Goal: Task Accomplishment & Management: Use online tool/utility

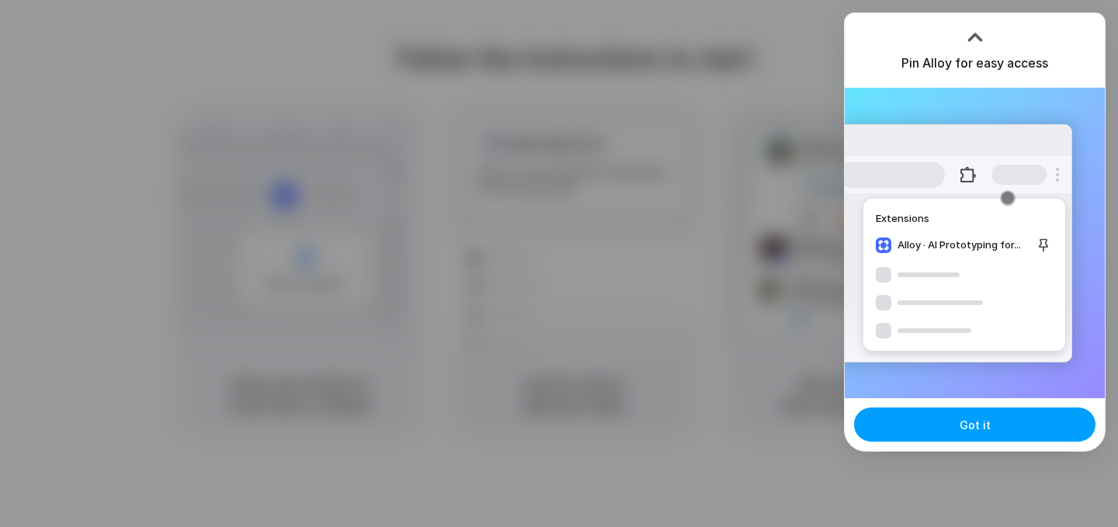
click at [933, 429] on button "Got it" at bounding box center [975, 425] width 242 height 34
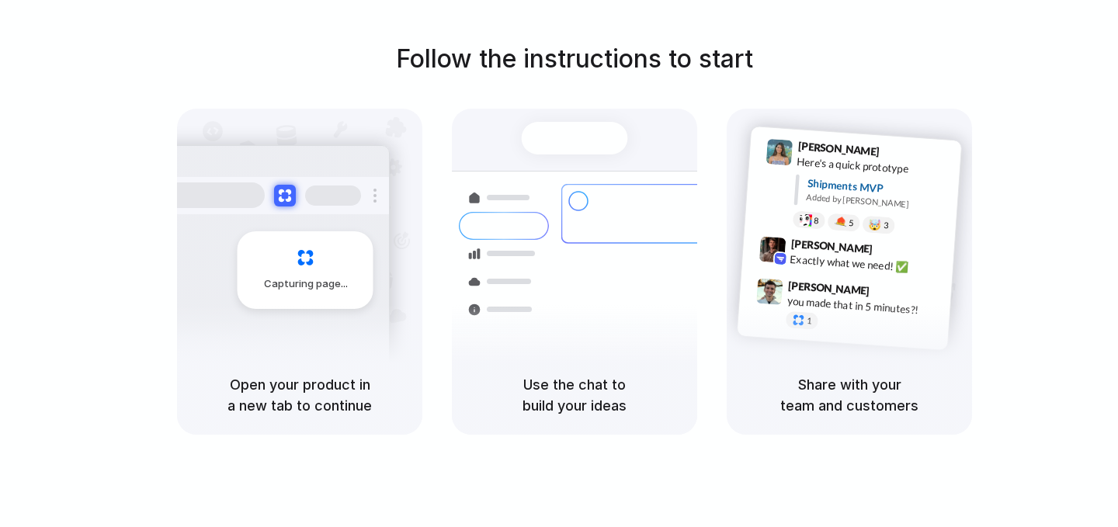
click at [966, 44] on div "Follow the instructions to start Capturing page Open your product in a new tab …" at bounding box center [575, 237] width 1118 height 395
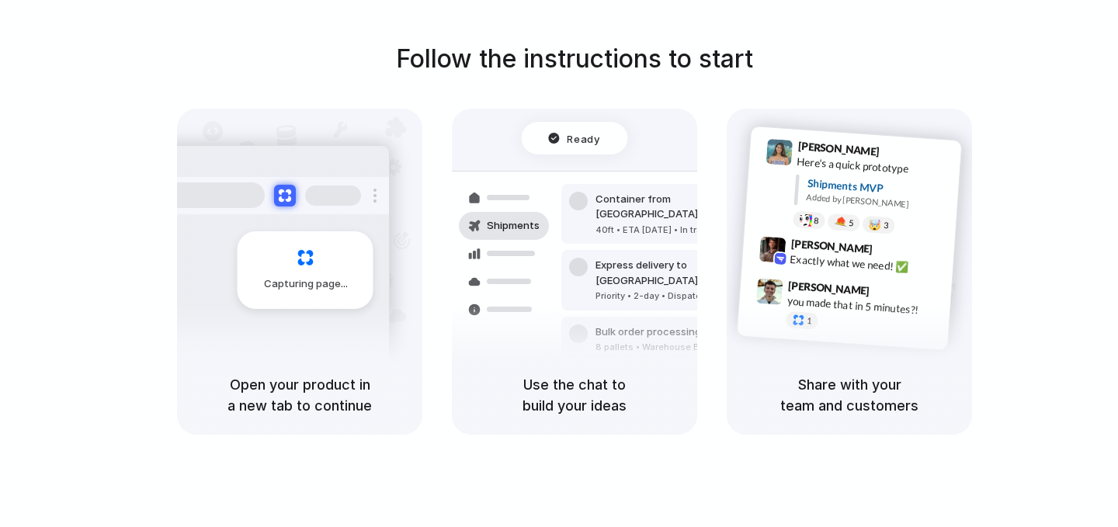
click at [995, 57] on div "Follow the instructions to start Capturing page Open your product in a new tab …" at bounding box center [575, 237] width 1118 height 395
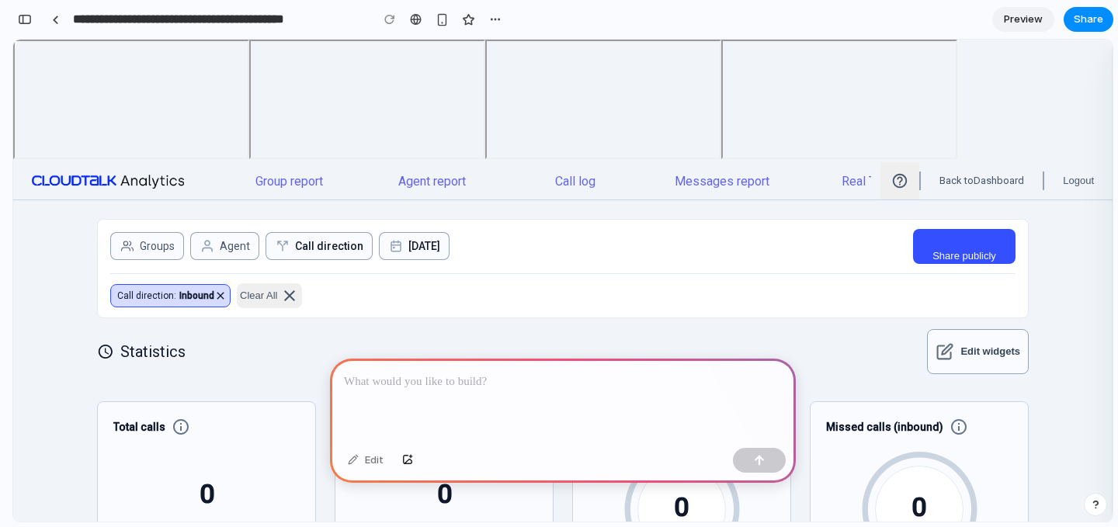
click at [567, 390] on p at bounding box center [563, 382] width 438 height 19
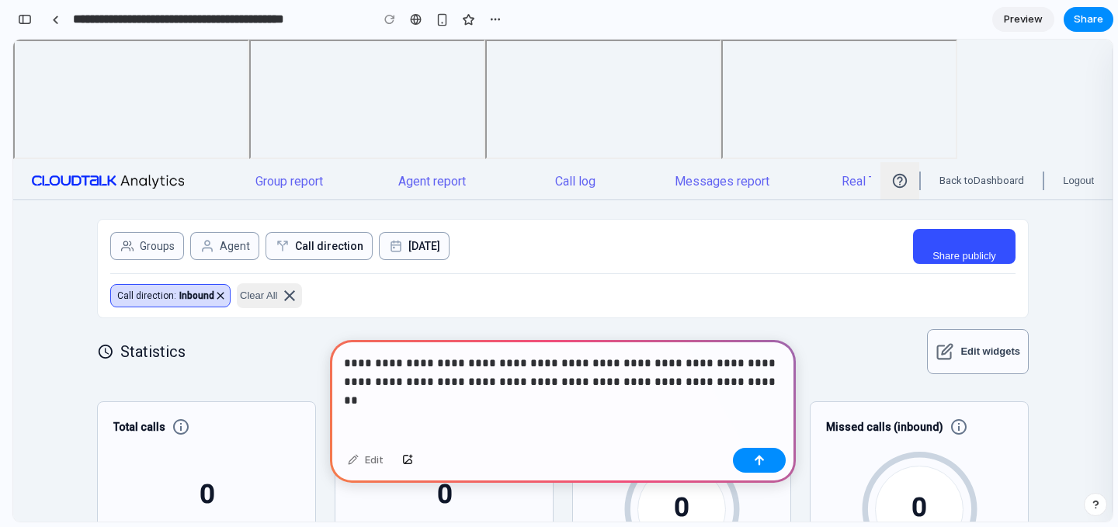
click at [627, 383] on p "**********" at bounding box center [563, 372] width 438 height 37
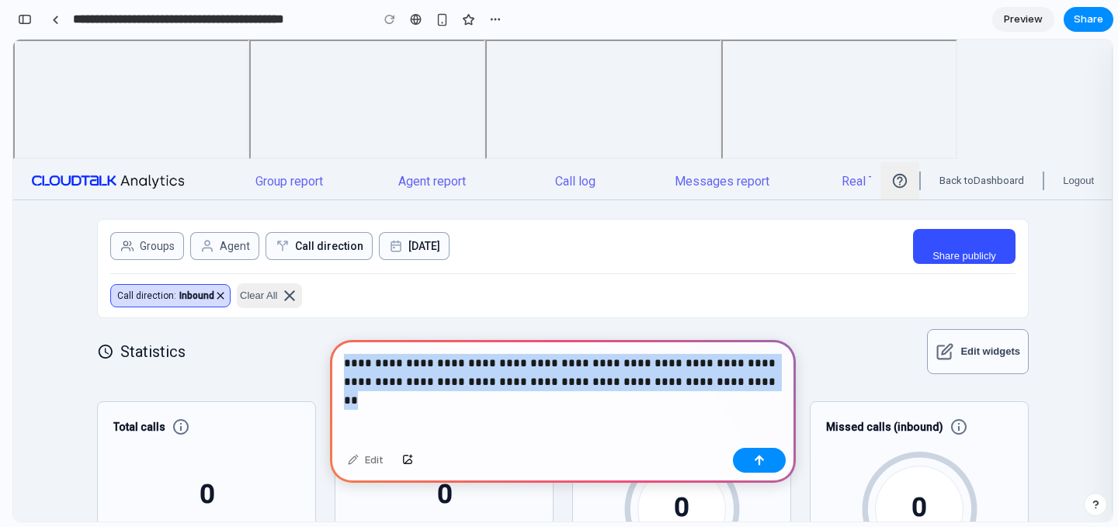
click at [627, 383] on p "**********" at bounding box center [563, 372] width 438 height 37
copy p "**********"
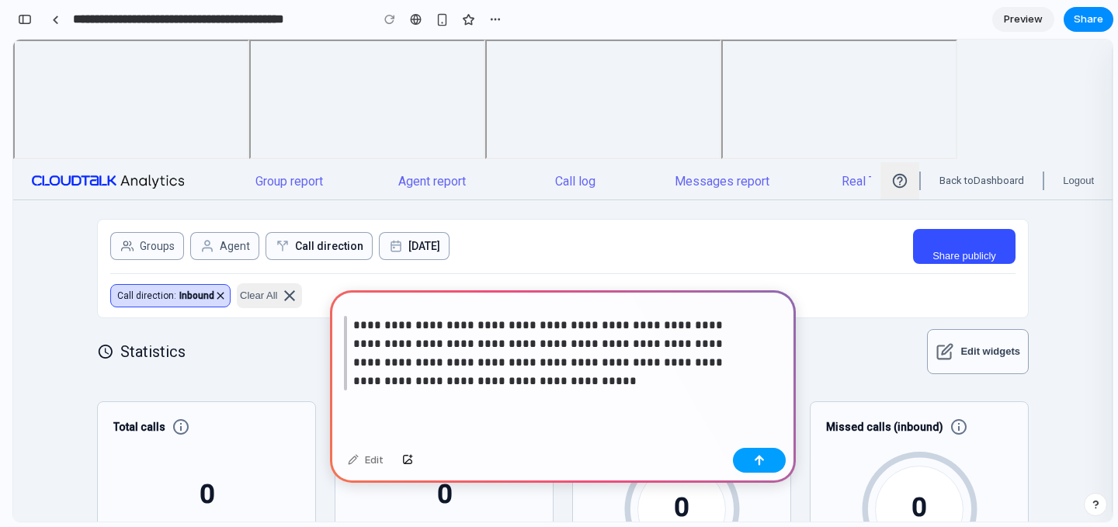
click at [771, 456] on button "button" at bounding box center [759, 460] width 53 height 25
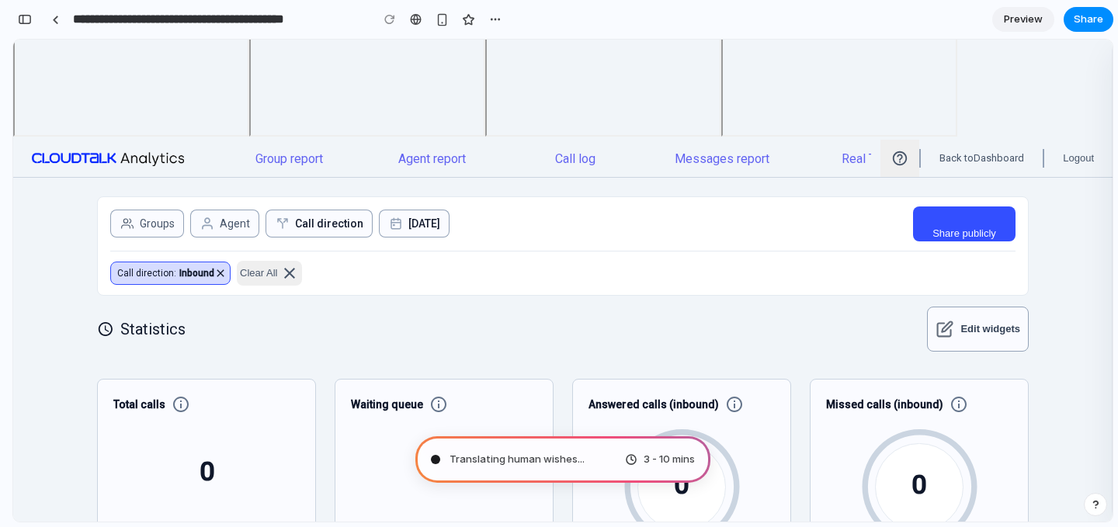
scroll to position [37, 0]
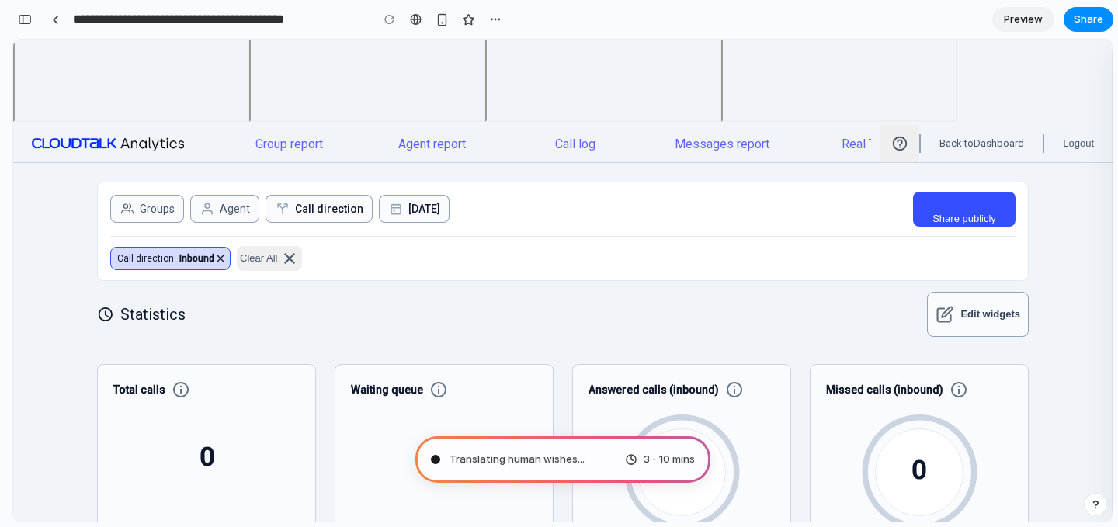
type input "**********"
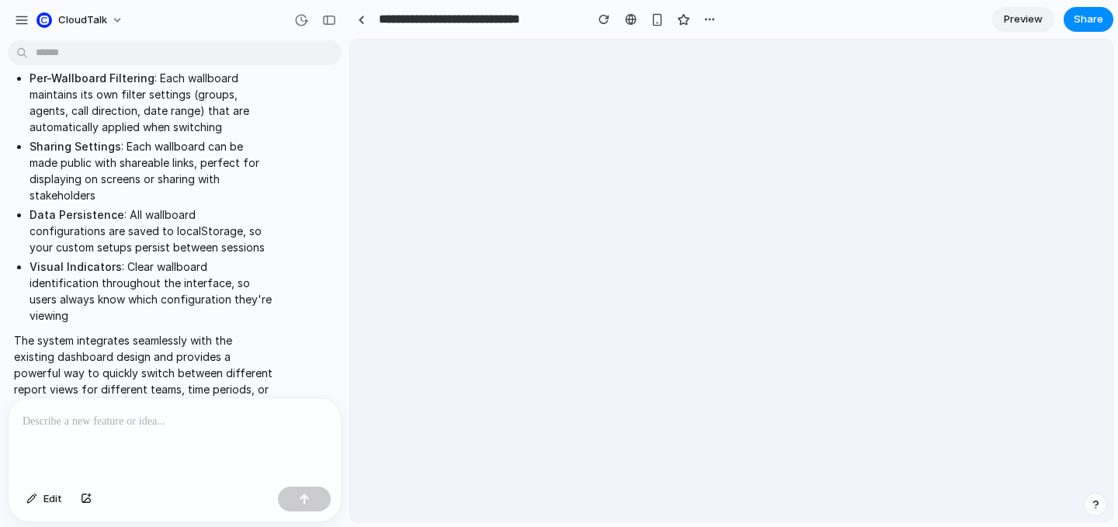
scroll to position [0, 0]
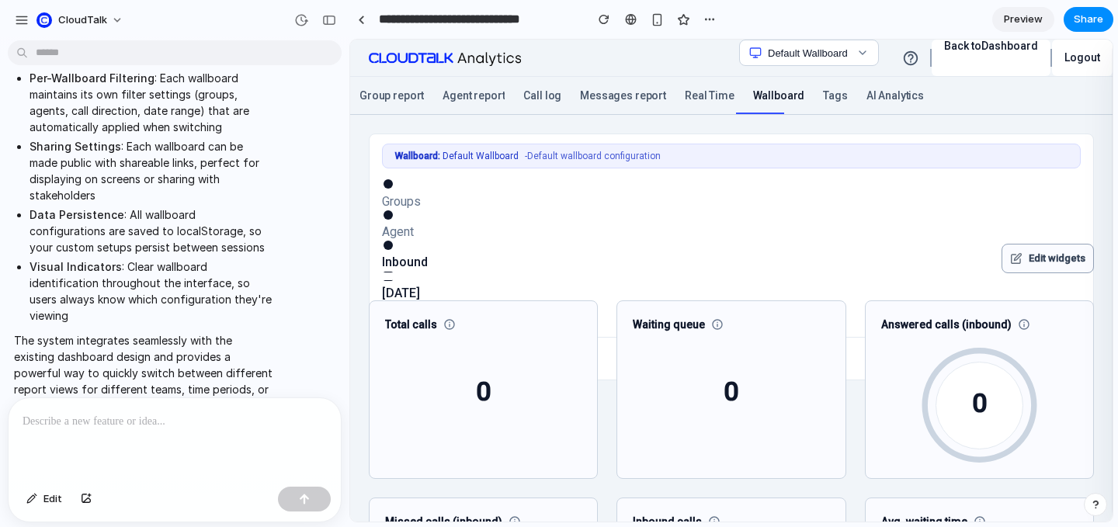
click at [492, 153] on div "Wallboard: Default Wallboard - Default wallboard configuration" at bounding box center [731, 156] width 699 height 25
click at [686, 96] on span "Real Time" at bounding box center [710, 96] width 50 height 16
click at [782, 100] on span "Wallboard" at bounding box center [779, 96] width 52 height 16
click at [389, 206] on span "Groups" at bounding box center [401, 201] width 39 height 15
click at [393, 247] on icon at bounding box center [388, 245] width 12 height 12
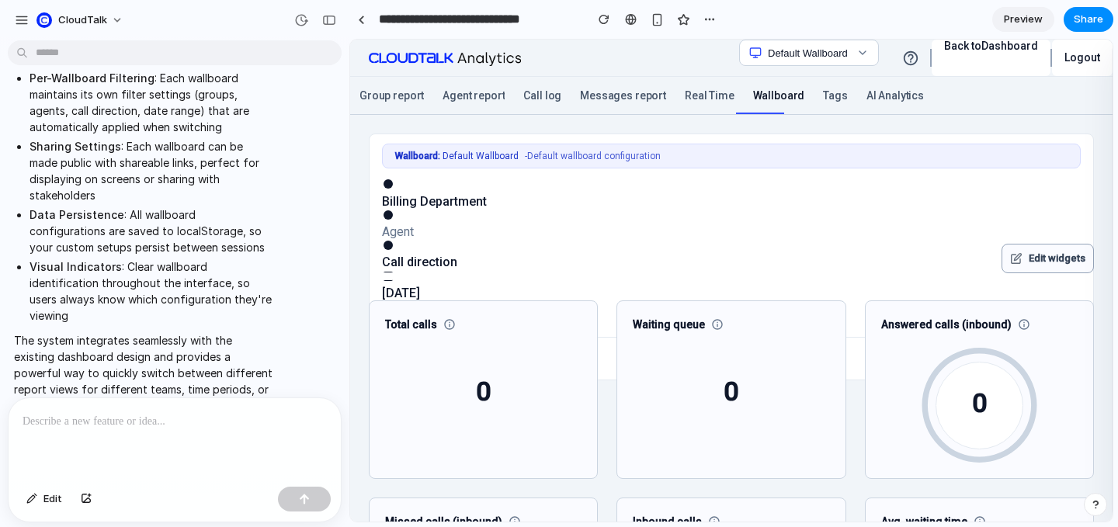
click at [412, 266] on span "Call direction" at bounding box center [419, 262] width 75 height 15
click at [409, 299] on span "[DATE]" at bounding box center [401, 293] width 38 height 15
click at [1012, 21] on span "Preview" at bounding box center [1023, 20] width 39 height 16
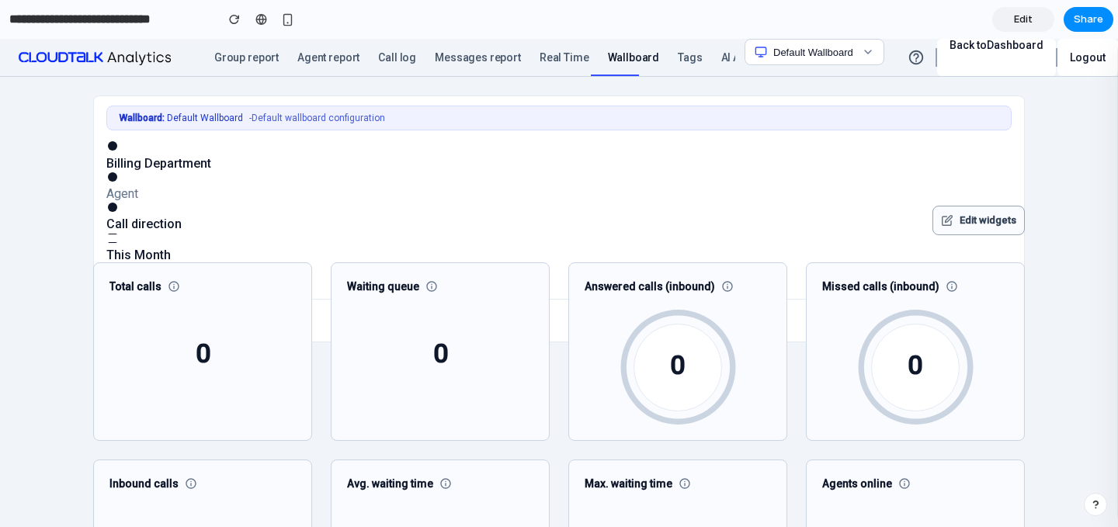
click at [173, 130] on div "Wallboard: Default Wallboard - Default wallboard configuration Billing Departme…" at bounding box center [559, 219] width 906 height 227
click at [956, 224] on div "Edit widgets" at bounding box center [978, 220] width 75 height 12
